Goal: Information Seeking & Learning: Learn about a topic

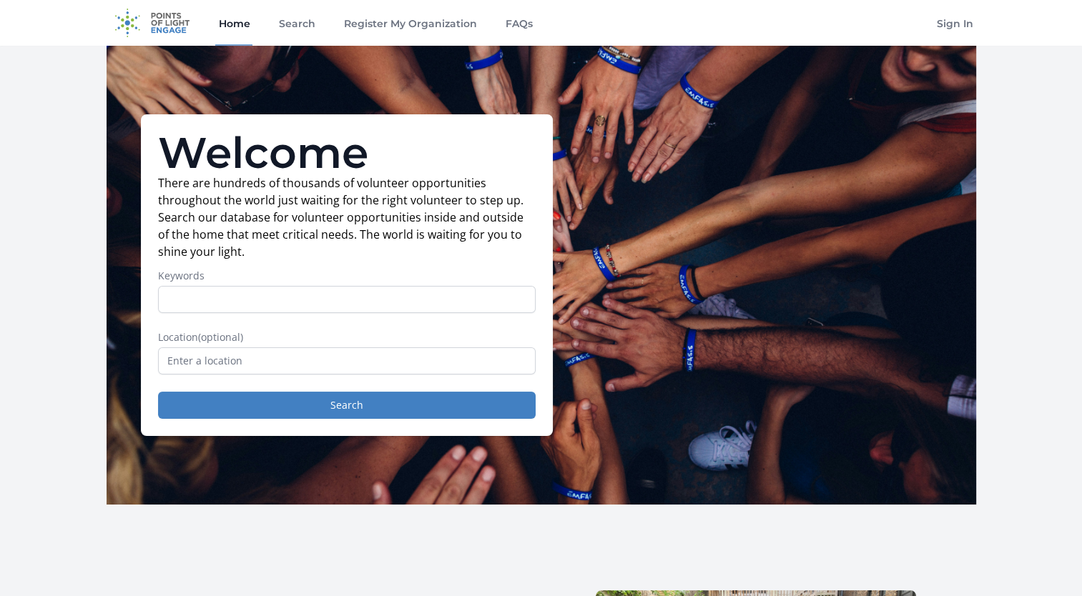
scroll to position [143, 0]
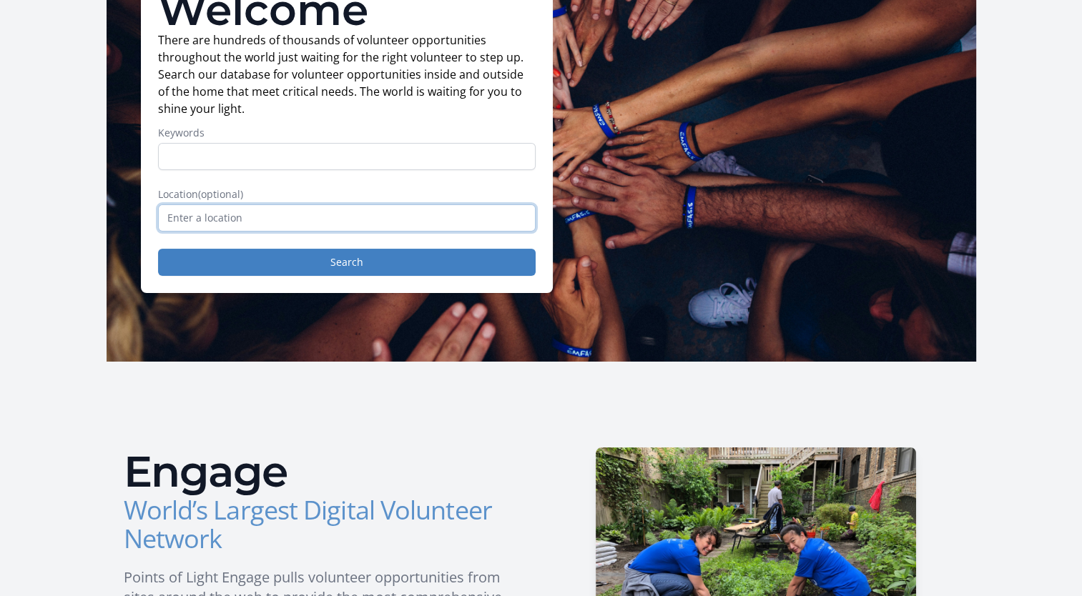
click at [286, 217] on input "text" at bounding box center [346, 217] width 377 height 27
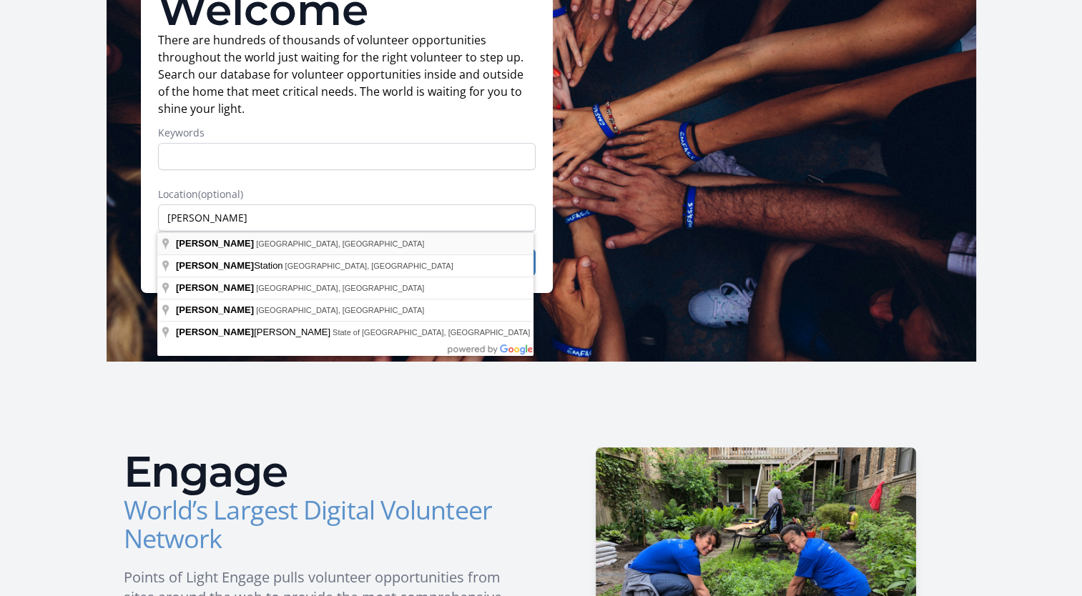
type input "[GEOGRAPHIC_DATA], [GEOGRAPHIC_DATA], [GEOGRAPHIC_DATA]"
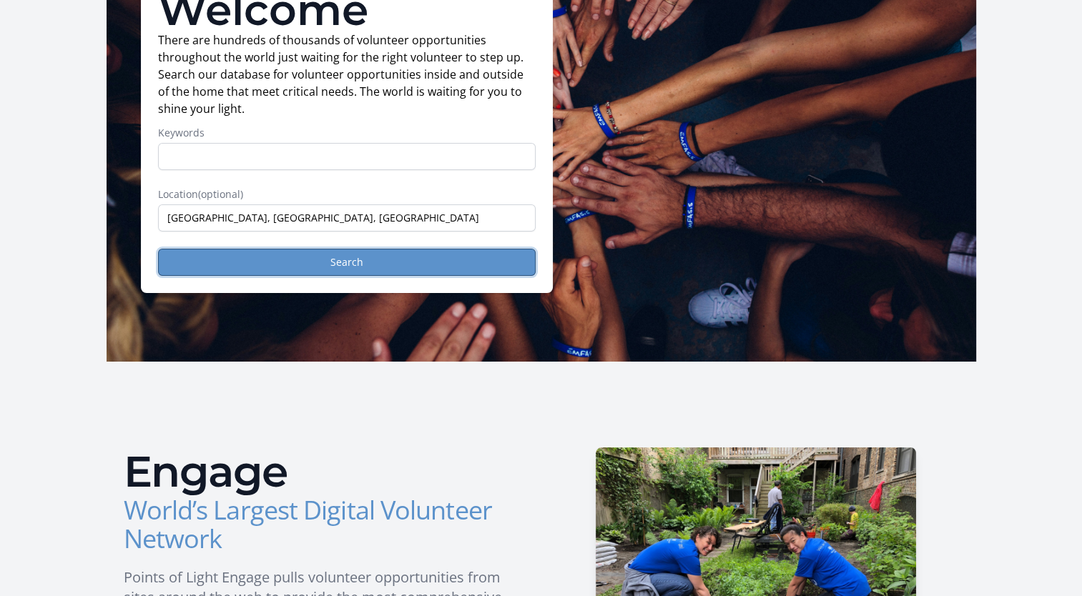
click at [256, 262] on button "Search" at bounding box center [346, 262] width 377 height 27
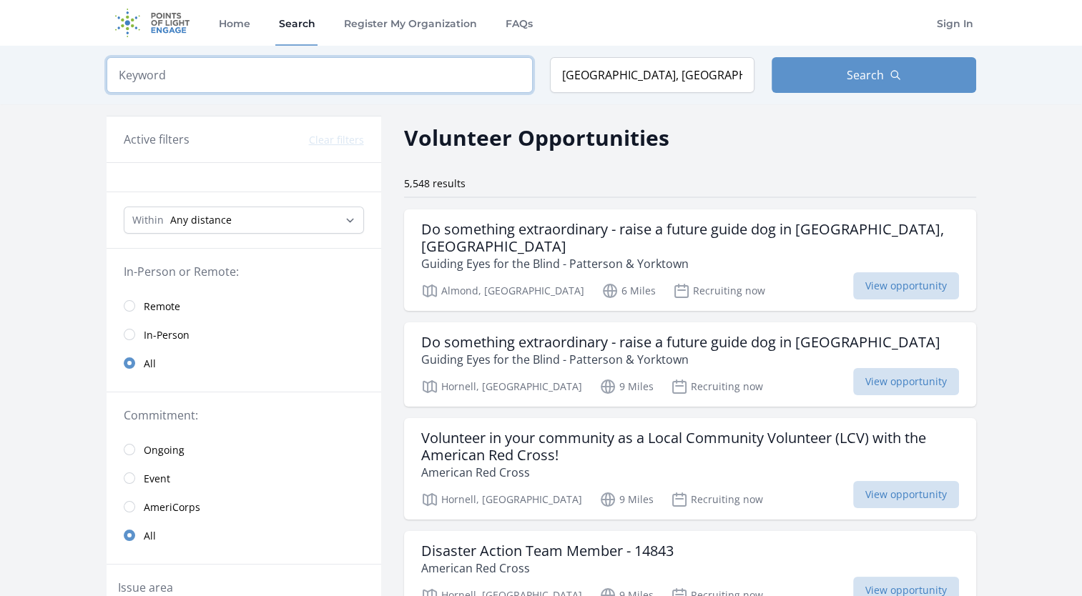
click at [433, 86] on input "search" at bounding box center [320, 75] width 426 height 36
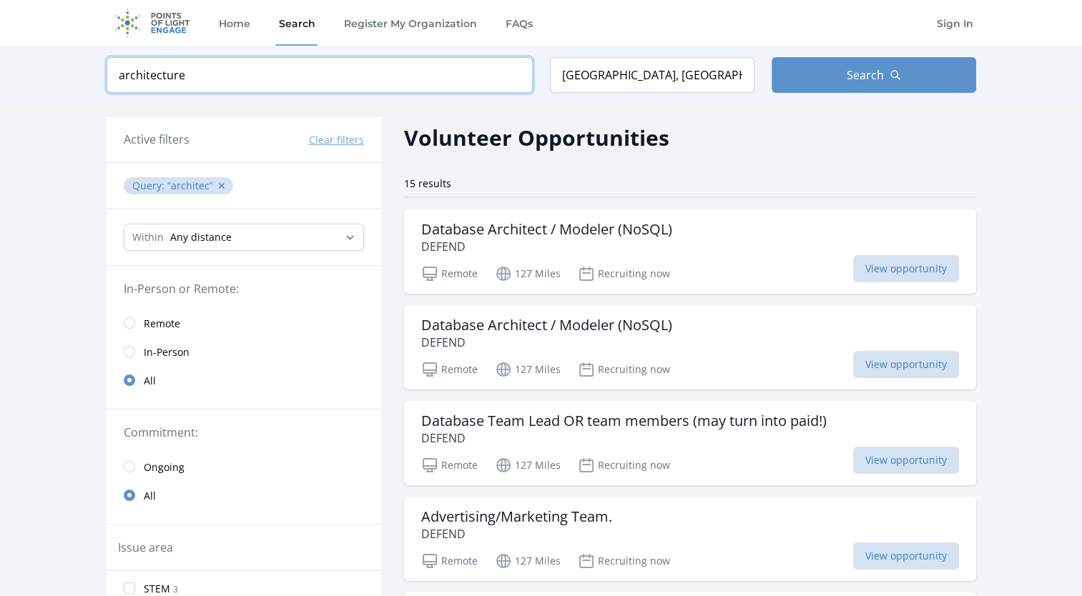
type input "architecture"
click button "submit" at bounding box center [0, 0] width 0 height 0
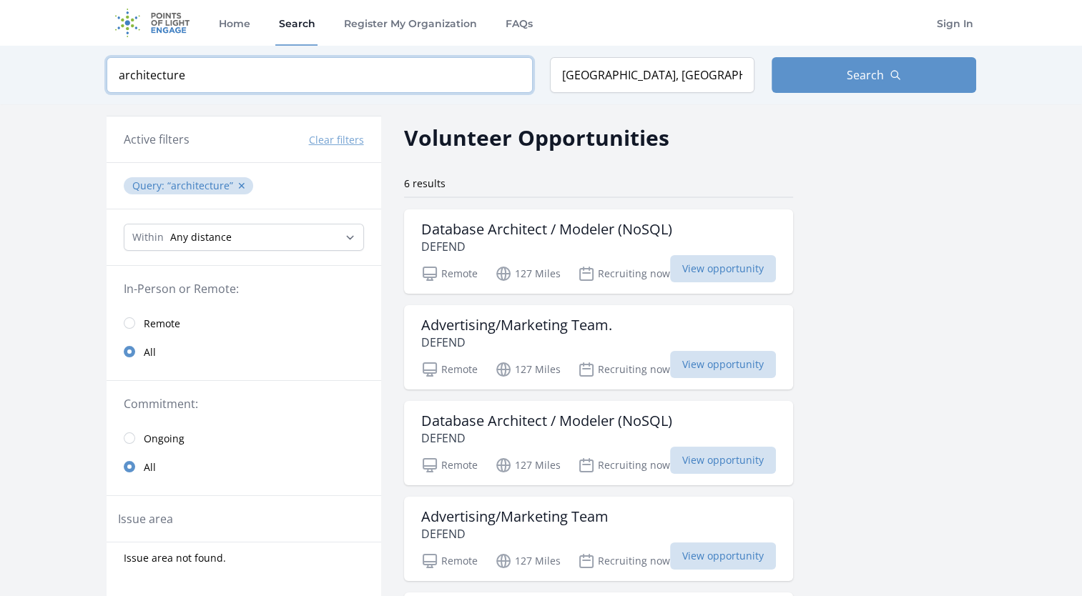
click at [372, 70] on input "architecture" at bounding box center [320, 75] width 426 height 36
click at [247, 242] on select "Any distance , 5 Miles , 20 Miles , 50 Miles , 100 Miles" at bounding box center [244, 237] width 240 height 27
click at [247, 241] on select "Any distance , 5 Miles , 20 Miles , 50 Miles , 100 Miles" at bounding box center [244, 237] width 240 height 27
click at [821, 76] on button "Search" at bounding box center [873, 75] width 204 height 36
click at [679, 73] on input "[GEOGRAPHIC_DATA], [GEOGRAPHIC_DATA], [GEOGRAPHIC_DATA]" at bounding box center [652, 75] width 204 height 36
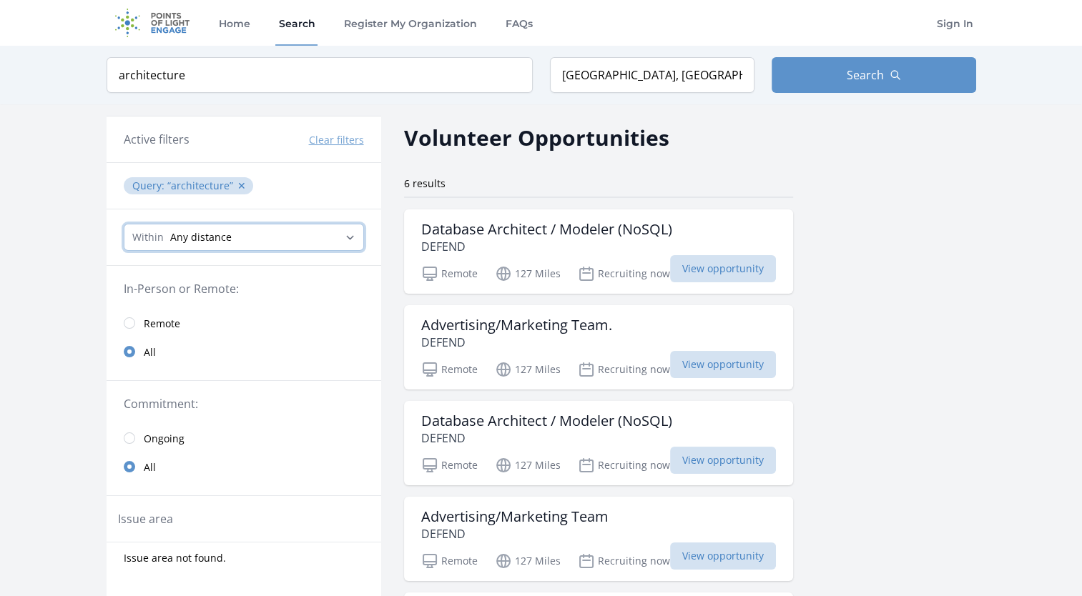
click at [204, 232] on select "Any distance , 5 Miles , 20 Miles , 50 Miles , 100 Miles" at bounding box center [244, 237] width 240 height 27
select select "80467"
click at [124, 224] on select "Any distance , 5 Miles , 20 Miles , 50 Miles , 100 Miles" at bounding box center [244, 237] width 240 height 27
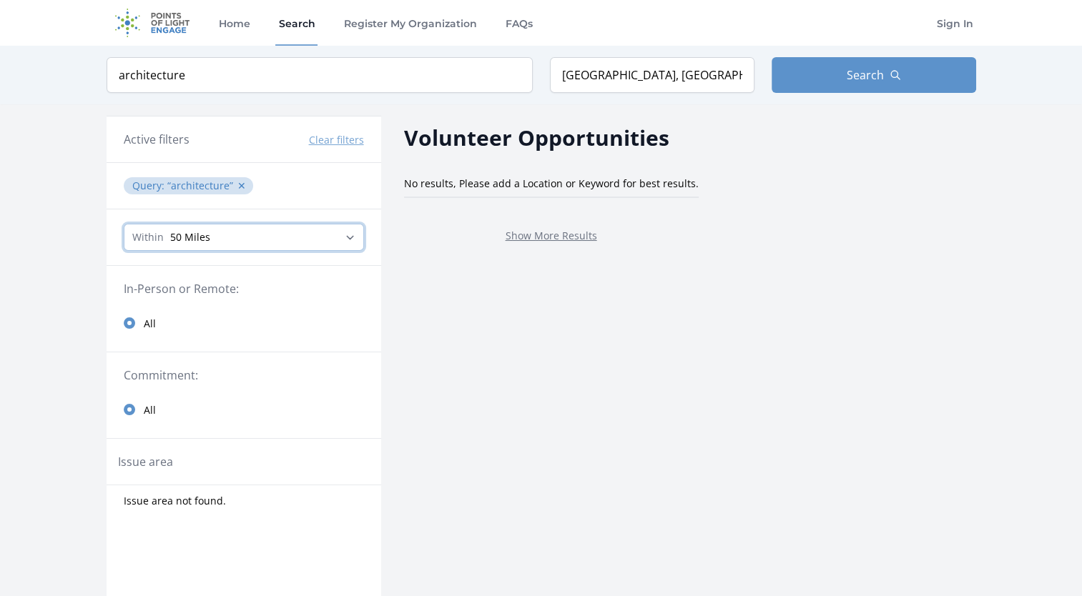
click at [352, 226] on select "Any distance , 5 Miles , 20 Miles , 50 Miles , 100 Miles" at bounding box center [244, 237] width 240 height 27
select select "all"
click at [124, 224] on select "Any distance , 5 Miles , 20 Miles , 50 Miles , 100 Miles" at bounding box center [244, 237] width 240 height 27
